Goal: Use online tool/utility: Utilize a website feature to perform a specific function

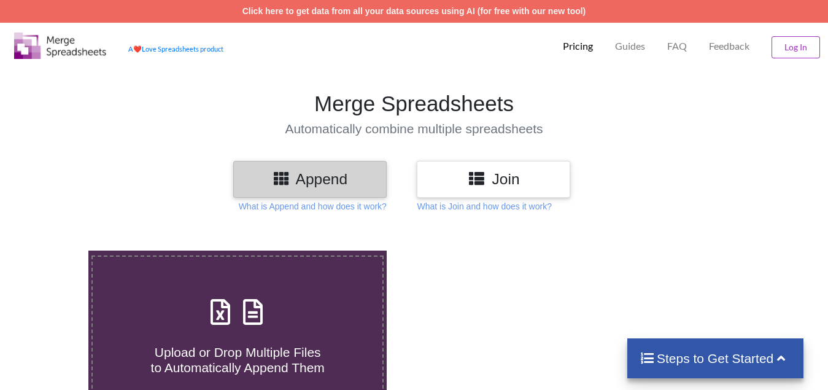
click at [224, 345] on span "Upload or Drop Multiple Files to Automatically Append Them" at bounding box center [238, 359] width 174 height 29
click at [55, 250] on input "Upload or Drop Multiple Files to Automatically Append Them" at bounding box center [55, 250] width 0 height 0
type input "C:\fakepath\Copy - 13, Technical Analysis Scanner(1).xlsx"
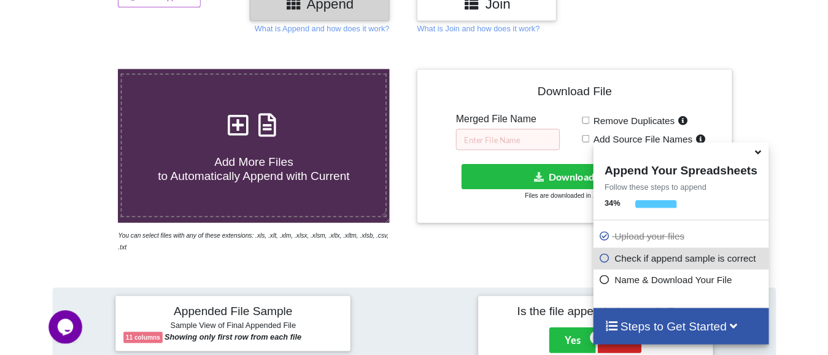
scroll to position [170, 0]
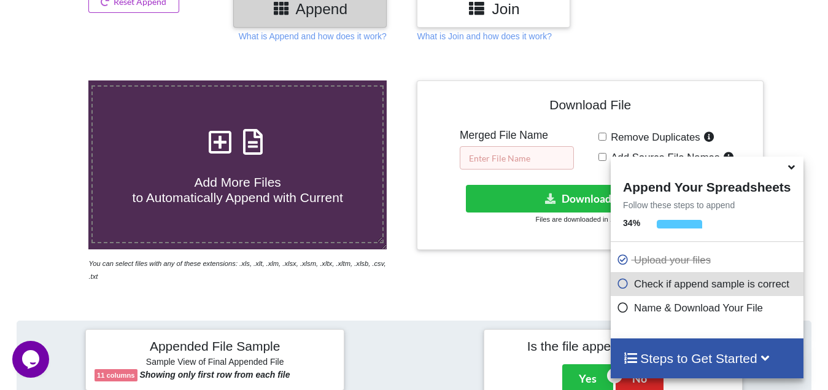
click at [498, 156] on input "text" at bounding box center [517, 157] width 114 height 23
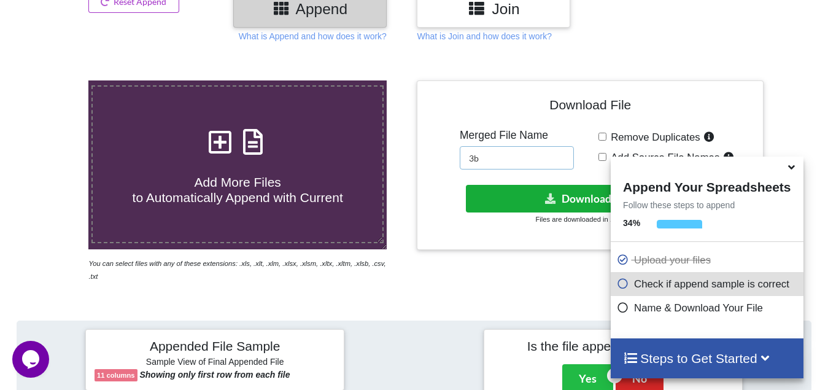
type input "3b"
click at [524, 194] on button "Download File" at bounding box center [589, 199] width 246 height 28
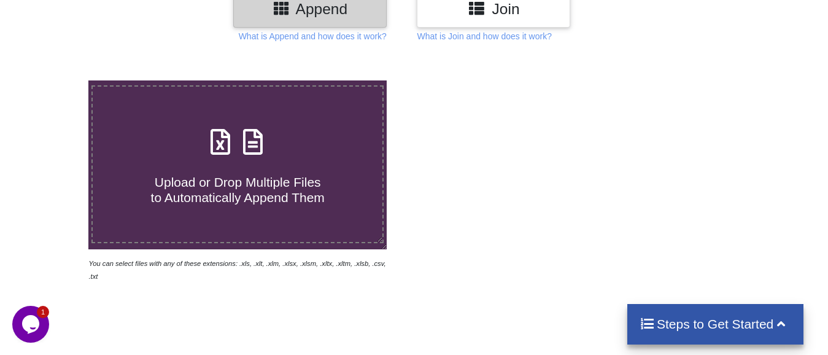
click at [234, 186] on span "Upload or Drop Multiple Files to Automatically Append Them" at bounding box center [238, 189] width 174 height 29
click at [55, 80] on input "Upload or Drop Multiple Files to Automatically Append Them" at bounding box center [55, 80] width 0 height 0
type input "C:\fakepath\3 days Ins break, Technical Analysis Scanner.xlsx"
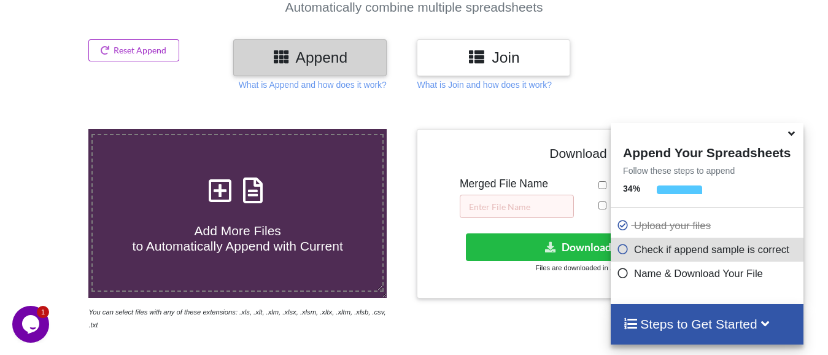
scroll to position [109, 0]
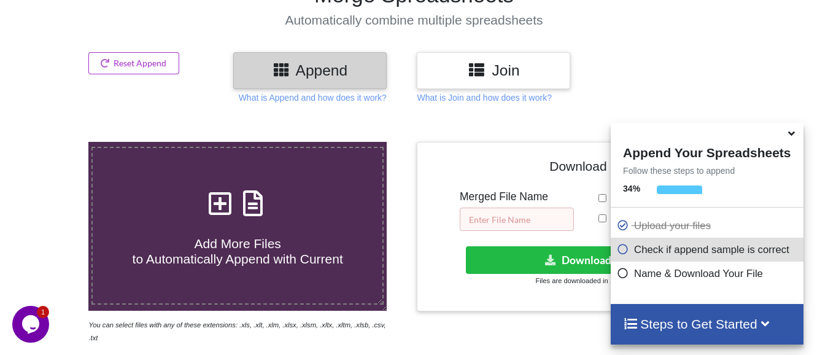
click at [493, 220] on input "text" at bounding box center [517, 218] width 114 height 23
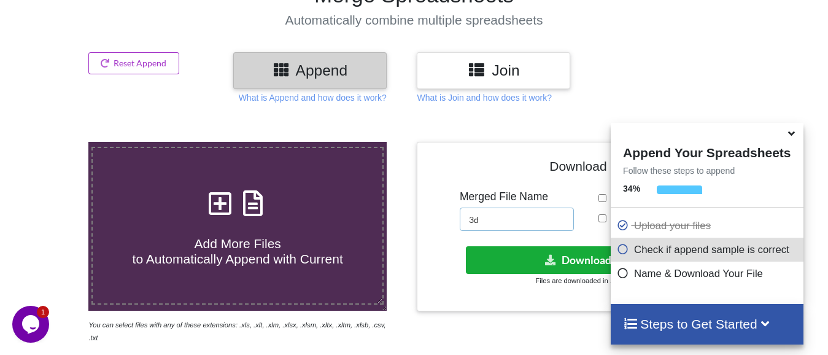
type input "3d"
click at [541, 250] on button "Download File" at bounding box center [589, 260] width 246 height 28
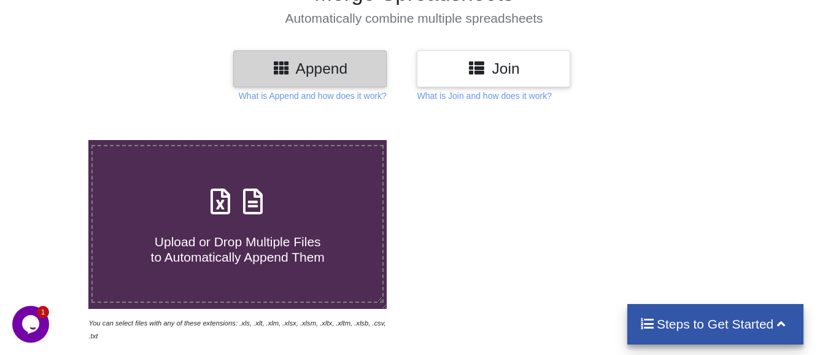
click at [218, 237] on span "Upload or Drop Multiple Files to Automatically Append Them" at bounding box center [238, 248] width 174 height 29
click at [55, 140] on input "Upload or Drop Multiple Files to Automatically Append Them" at bounding box center [55, 140] width 0 height 0
type input "C:\fakepath\3 days Ins break, Technical Analysis Scanner.xlsx"
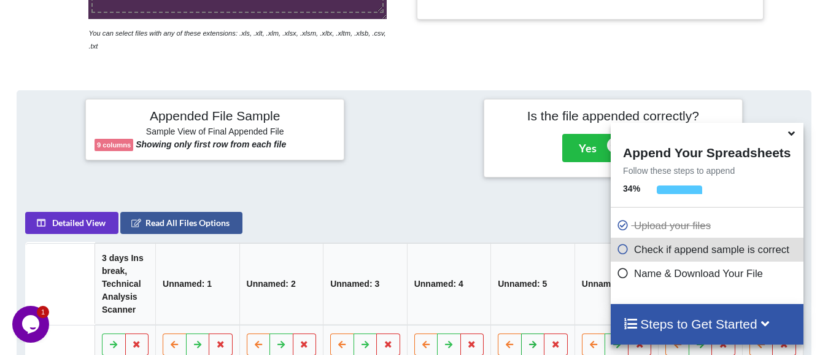
scroll to position [231, 0]
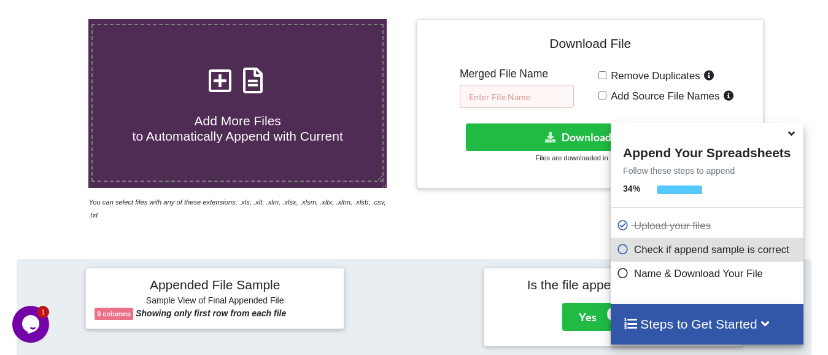
click at [527, 90] on input "text" at bounding box center [517, 96] width 114 height 23
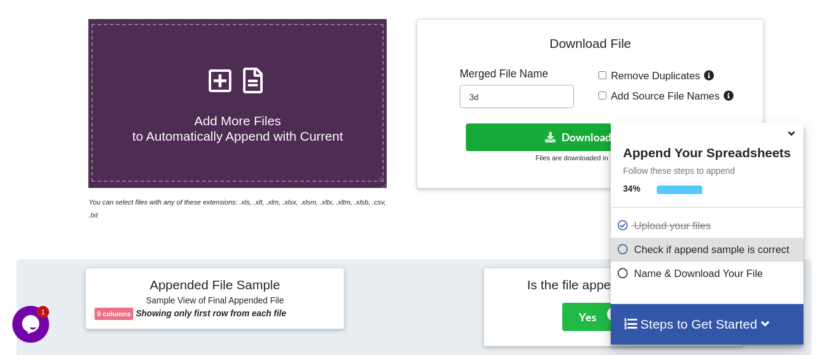
type input "3d"
click at [555, 137] on icon at bounding box center [550, 136] width 13 height 9
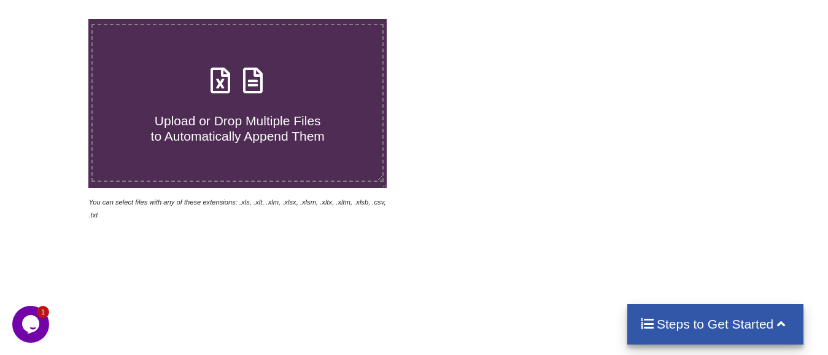
click at [217, 115] on span "Upload or Drop Multiple Files to Automatically Append Them" at bounding box center [238, 128] width 174 height 29
click at [55, 19] on input "Upload or Drop Multiple Files to Automatically Append Them" at bounding box center [55, 19] width 0 height 0
type input "C:\fakepath\10 low from high for 15 mins price action, Technical Analysis Scann…"
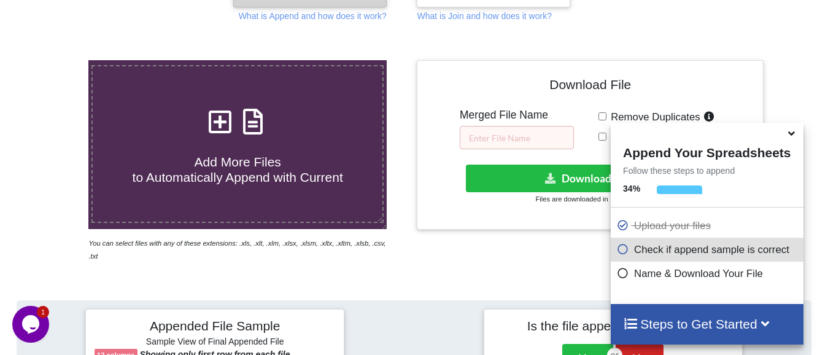
scroll to position [170, 0]
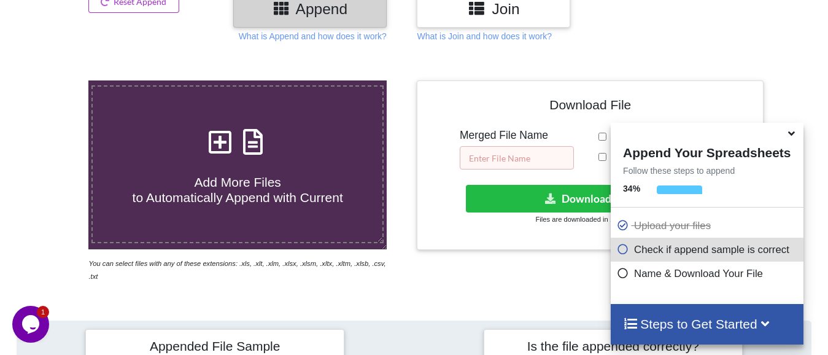
click at [523, 155] on input "text" at bounding box center [517, 157] width 114 height 23
type input "s"
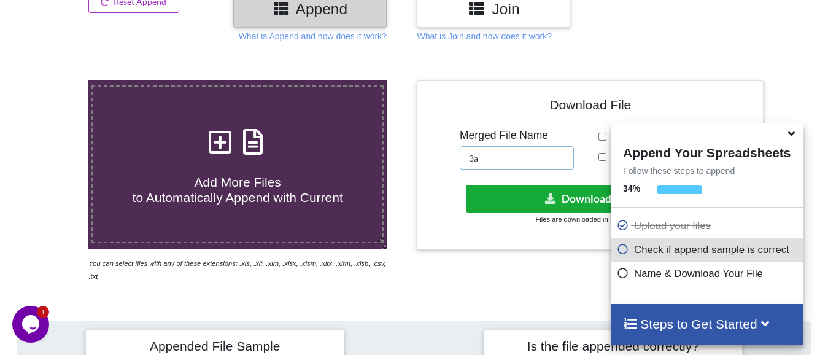
type input "3a"
click at [586, 198] on button "Download File" at bounding box center [589, 199] width 246 height 28
